Goal: Transaction & Acquisition: Purchase product/service

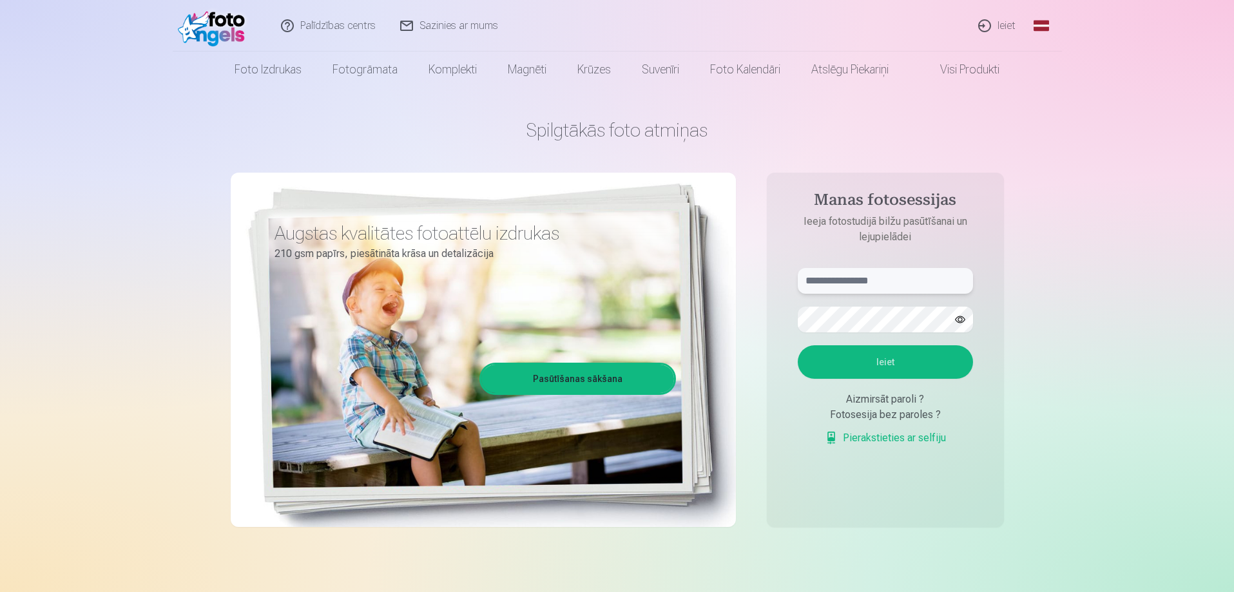
type input "**********"
click at [993, 33] on link "Ieiet" at bounding box center [998, 26] width 62 height 52
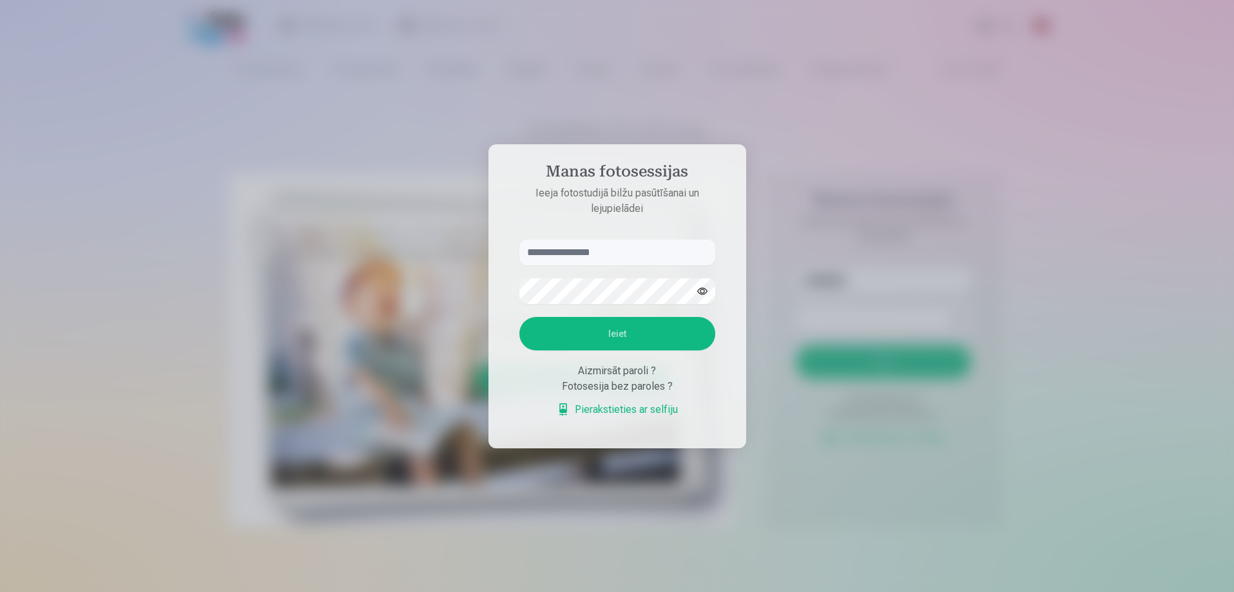
type input "**********"
click at [703, 291] on button "button" at bounding box center [704, 291] width 24 height 24
click at [644, 338] on button "Ieiet" at bounding box center [619, 334] width 196 height 34
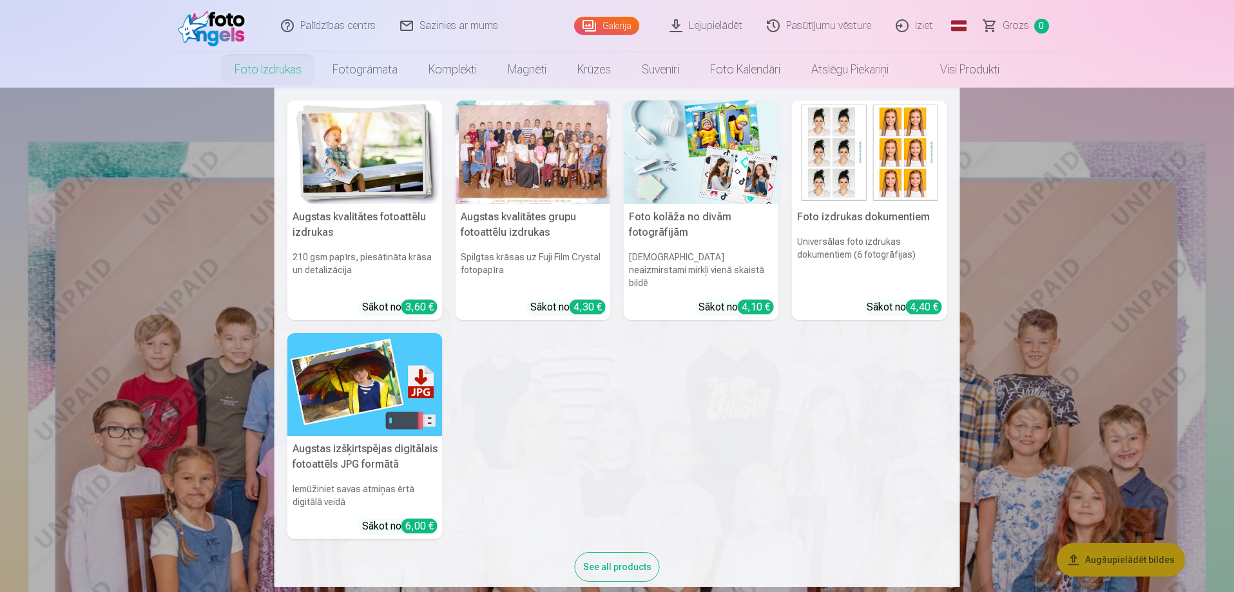
click at [337, 179] on img at bounding box center [365, 153] width 155 height 104
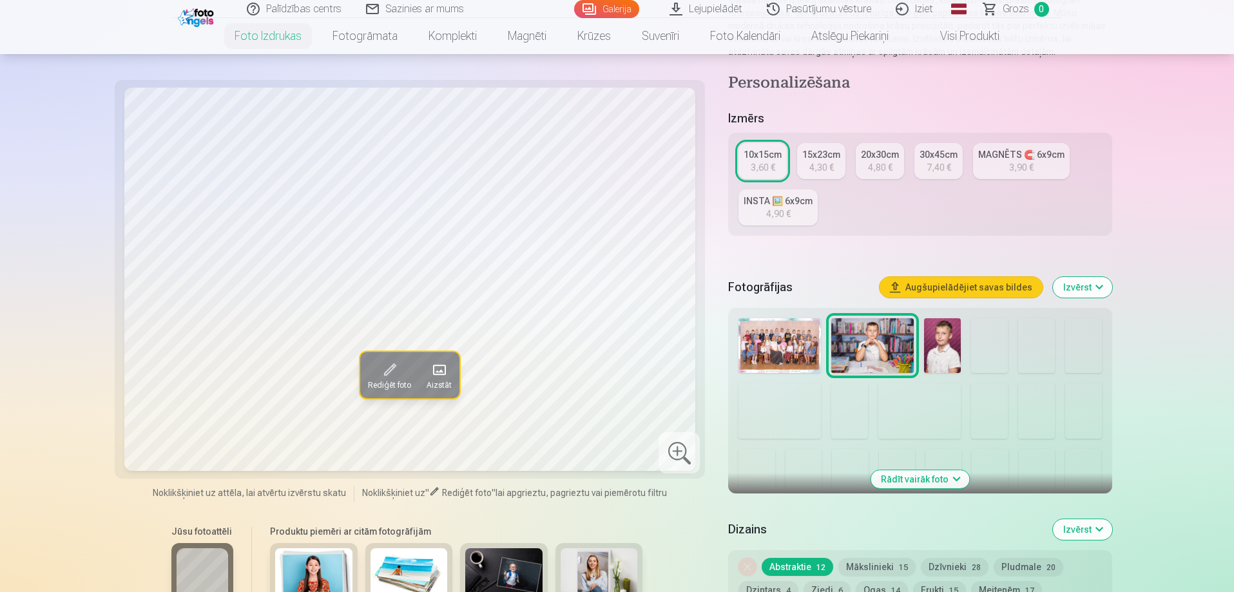
scroll to position [258, 0]
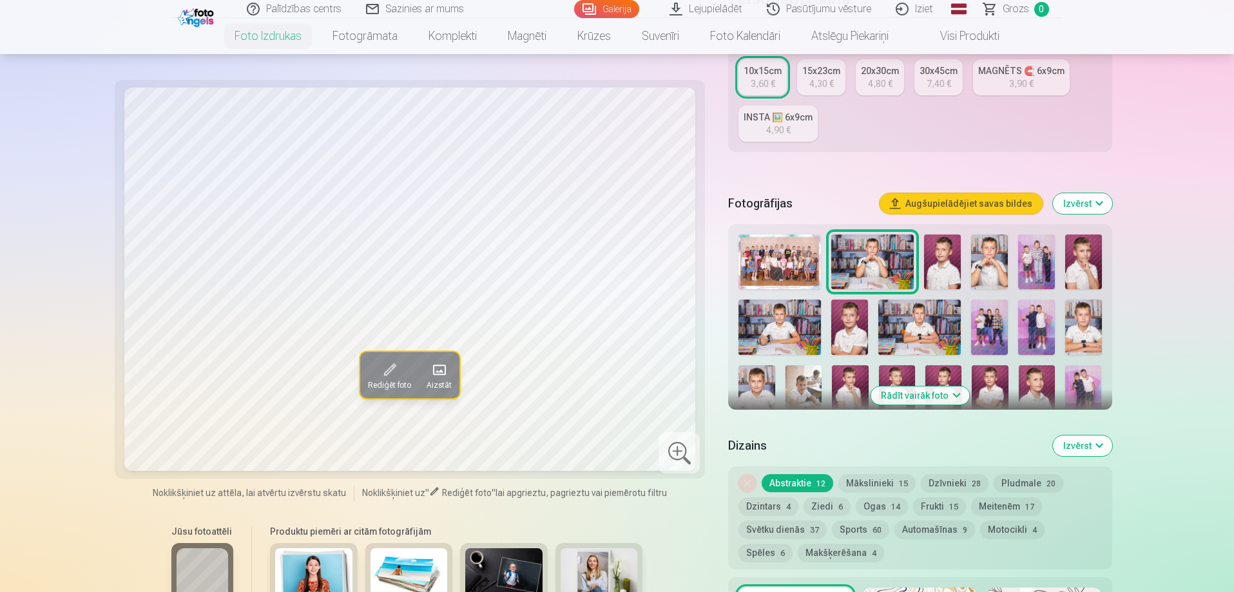
click at [1070, 447] on button "Izvērst" at bounding box center [1082, 446] width 59 height 21
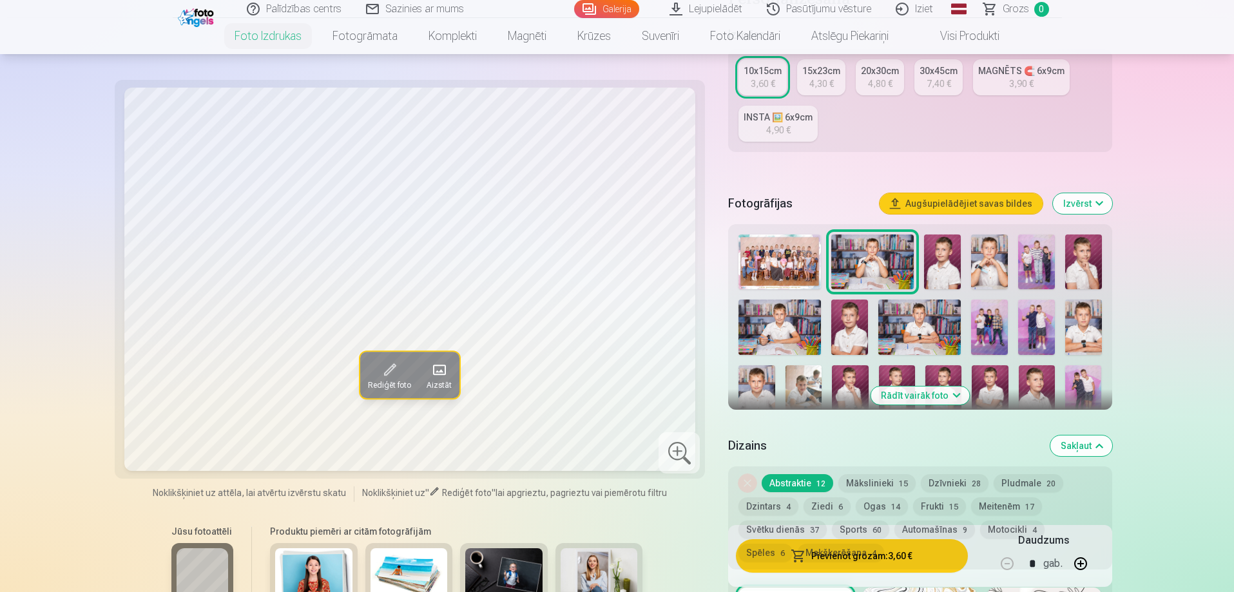
click at [922, 394] on button "Rādīt vairāk foto" at bounding box center [920, 396] width 99 height 18
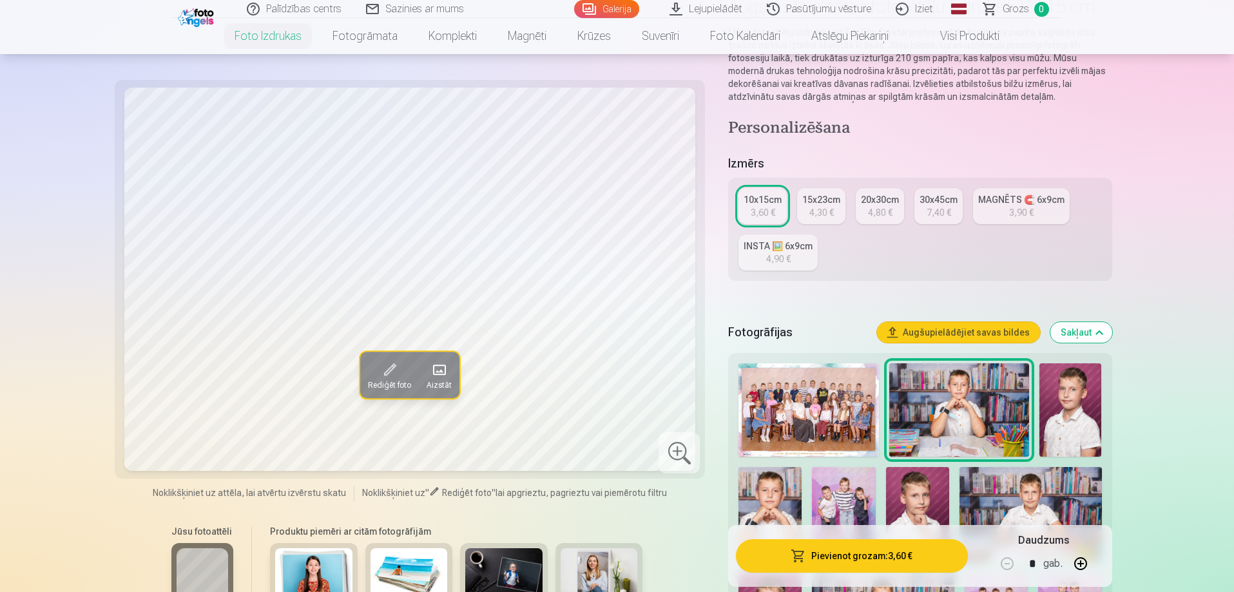
scroll to position [0, 0]
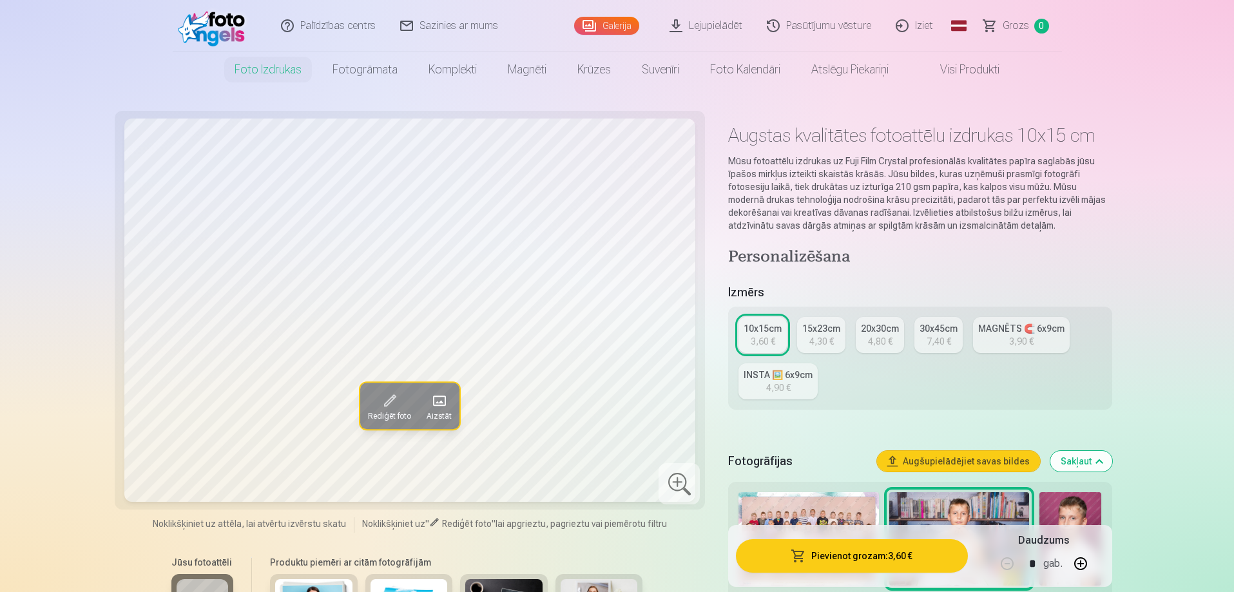
click at [922, 28] on link "Iziet" at bounding box center [915, 26] width 62 height 52
